Goal: Task Accomplishment & Management: Manage account settings

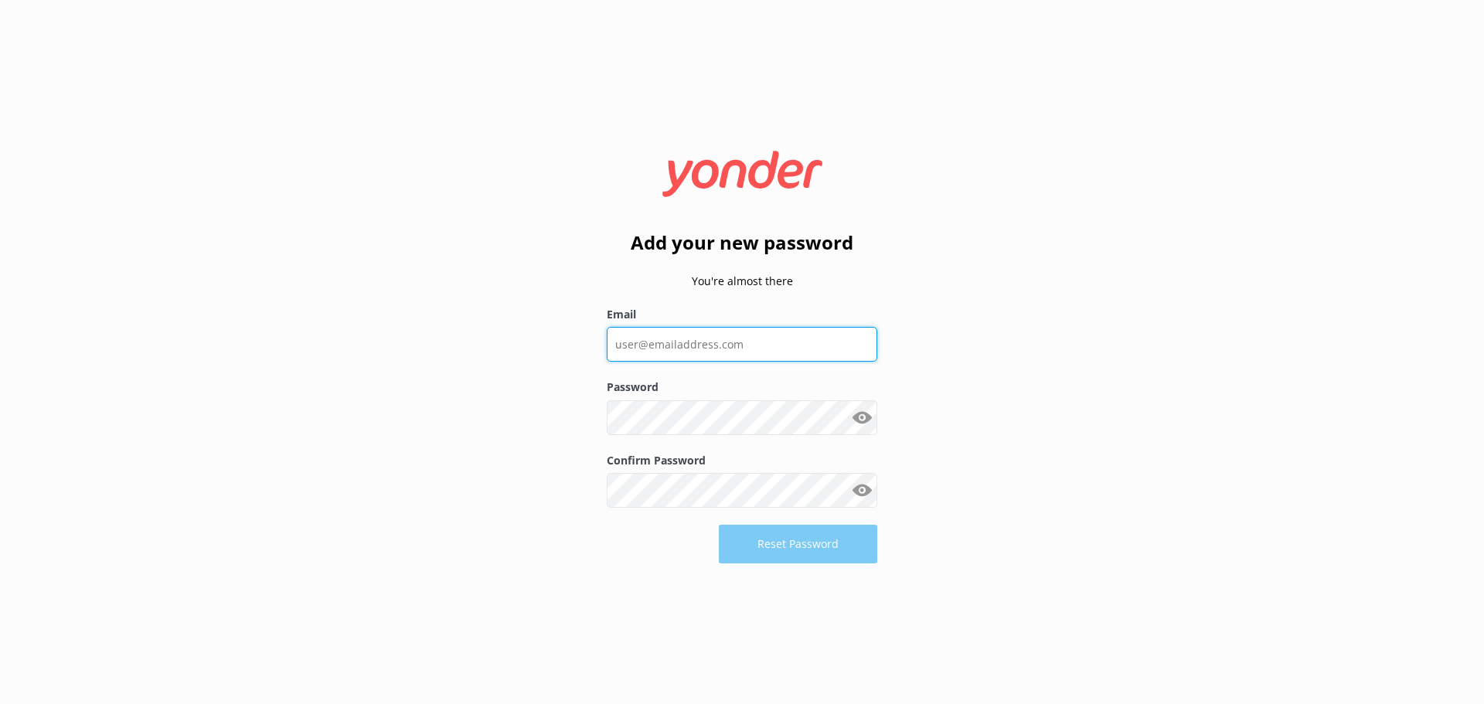
drag, startPoint x: 0, startPoint y: 0, endPoint x: 738, endPoint y: 344, distance: 814.1
click at [738, 344] on input "Email" at bounding box center [742, 344] width 270 height 35
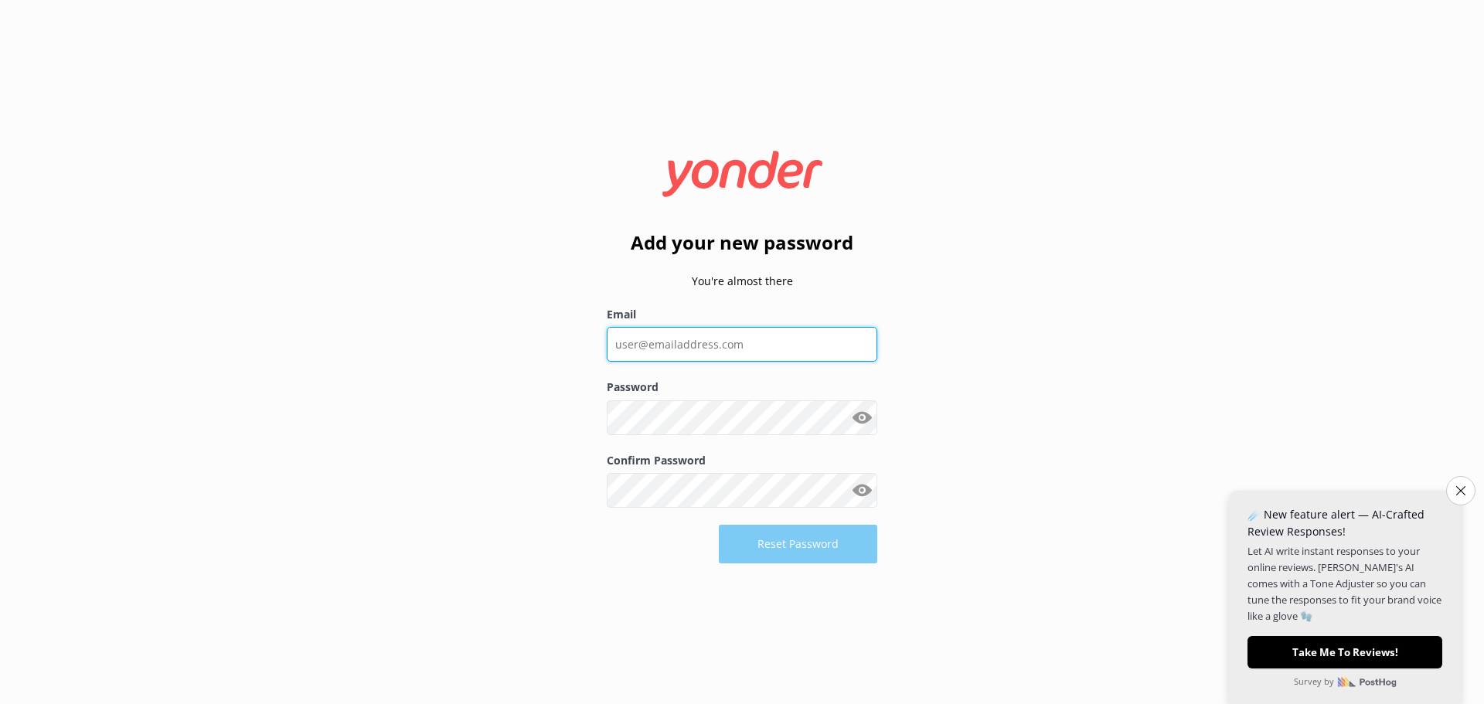
type input "[EMAIL_ADDRESS][DOMAIN_NAME]"
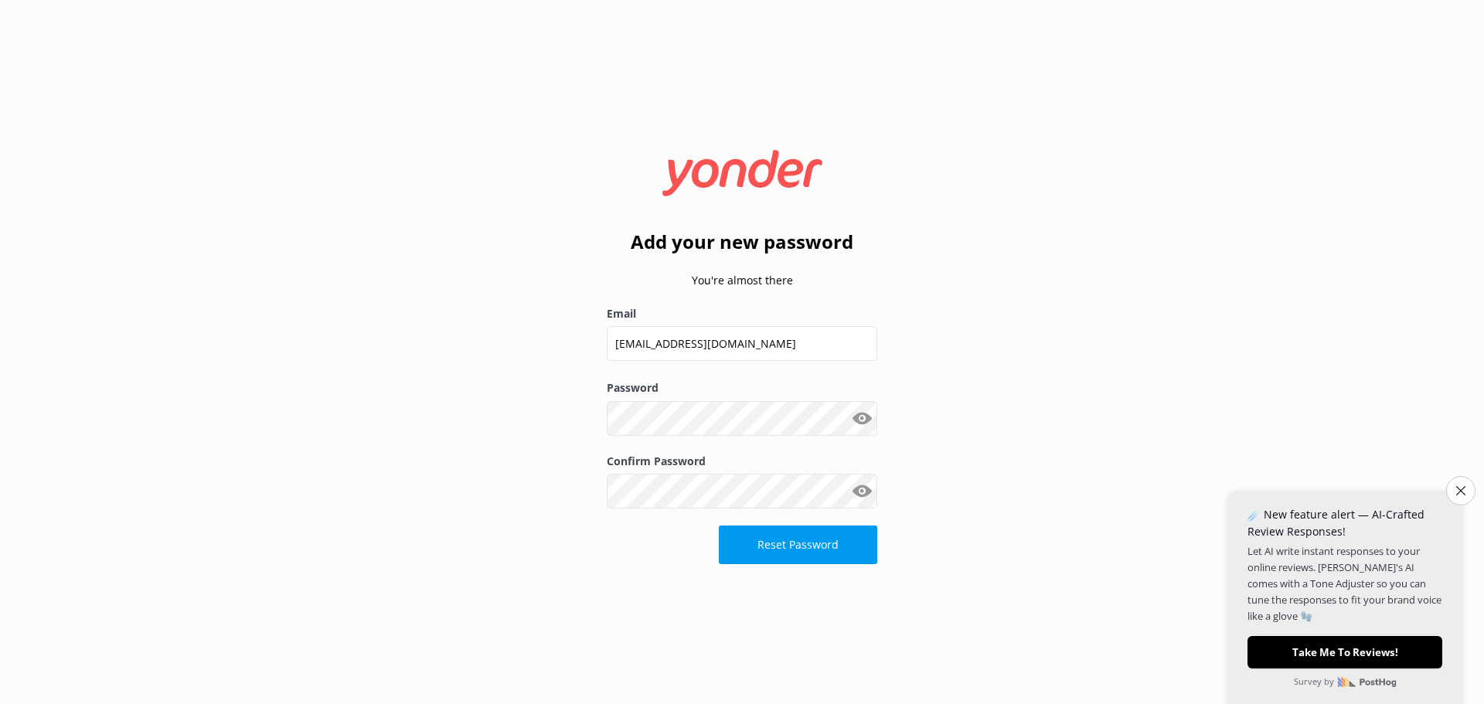
click at [869, 420] on button "Show password" at bounding box center [861, 418] width 31 height 31
click at [597, 422] on div "Add your new password You're almost there Email [EMAIL_ADDRESS][DOMAIN_NAME] Pa…" at bounding box center [741, 352] width 309 height 446
click at [1009, 389] on div "Add your new password You're almost there Email [EMAIL_ADDRESS][DOMAIN_NAME] Pa…" at bounding box center [742, 352] width 1484 height 704
click at [822, 550] on button "Reset Password" at bounding box center [798, 544] width 158 height 39
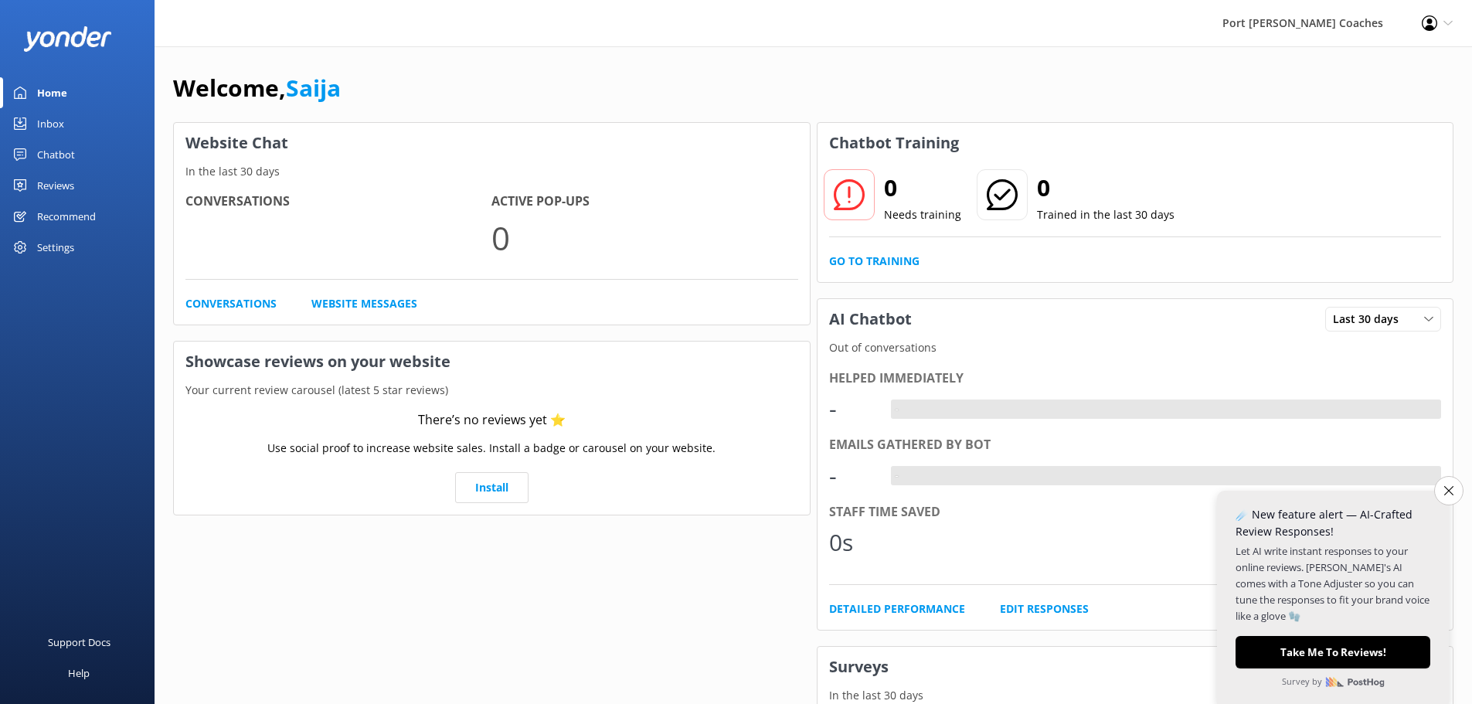
drag, startPoint x: 1446, startPoint y: 488, endPoint x: 1433, endPoint y: 493, distance: 13.5
click at [1446, 488] on icon "Close survey" at bounding box center [1448, 490] width 9 height 9
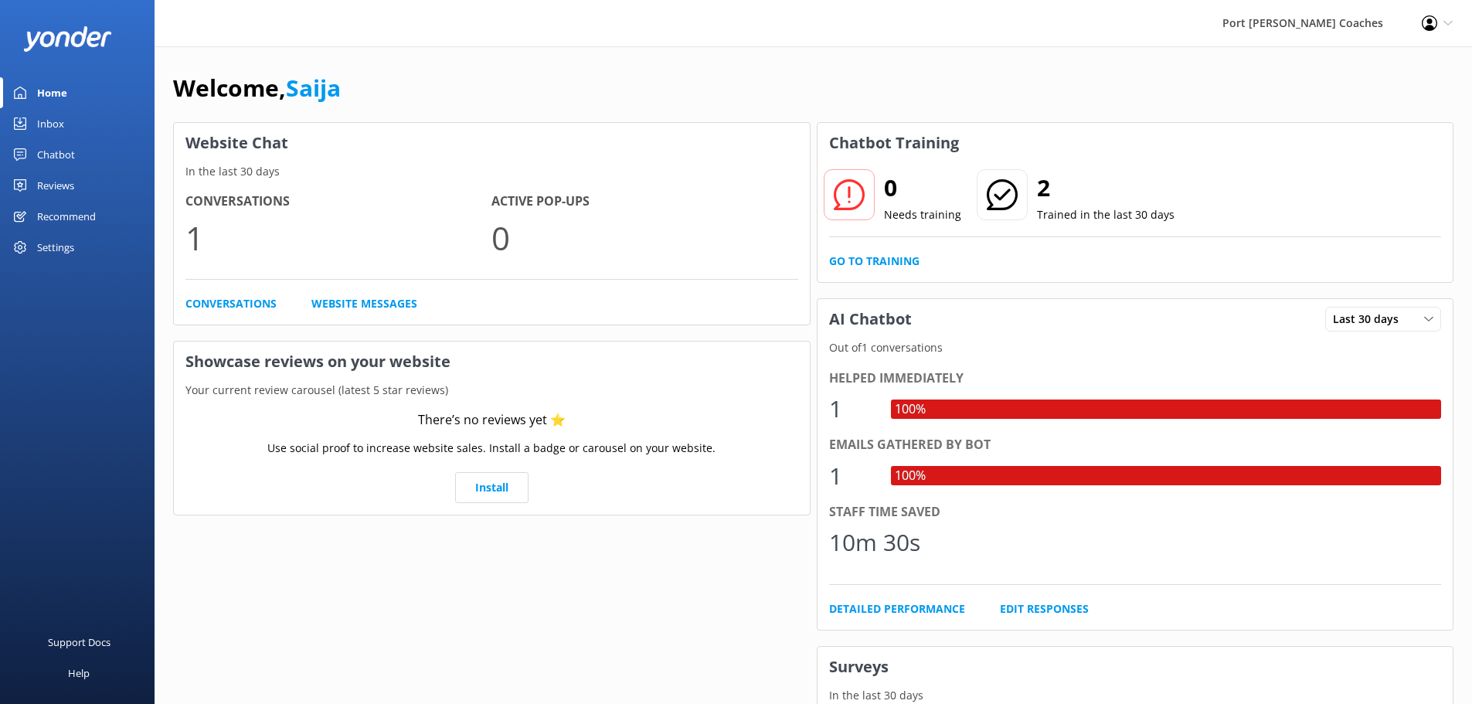
click at [942, 80] on div "Welcome, [GEOGRAPHIC_DATA]" at bounding box center [813, 96] width 1280 height 53
